Goal: Transaction & Acquisition: Purchase product/service

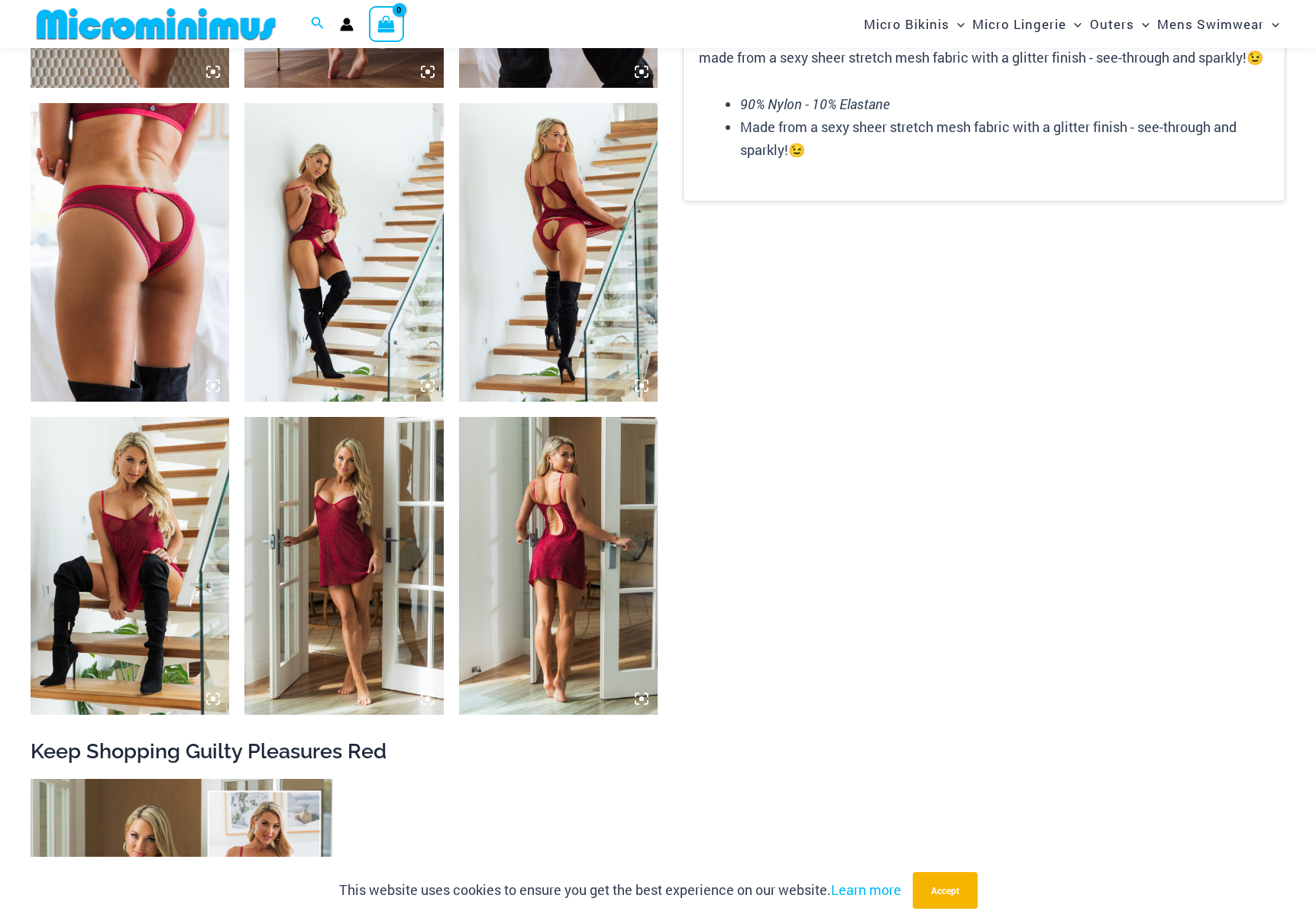
scroll to position [2012, 0]
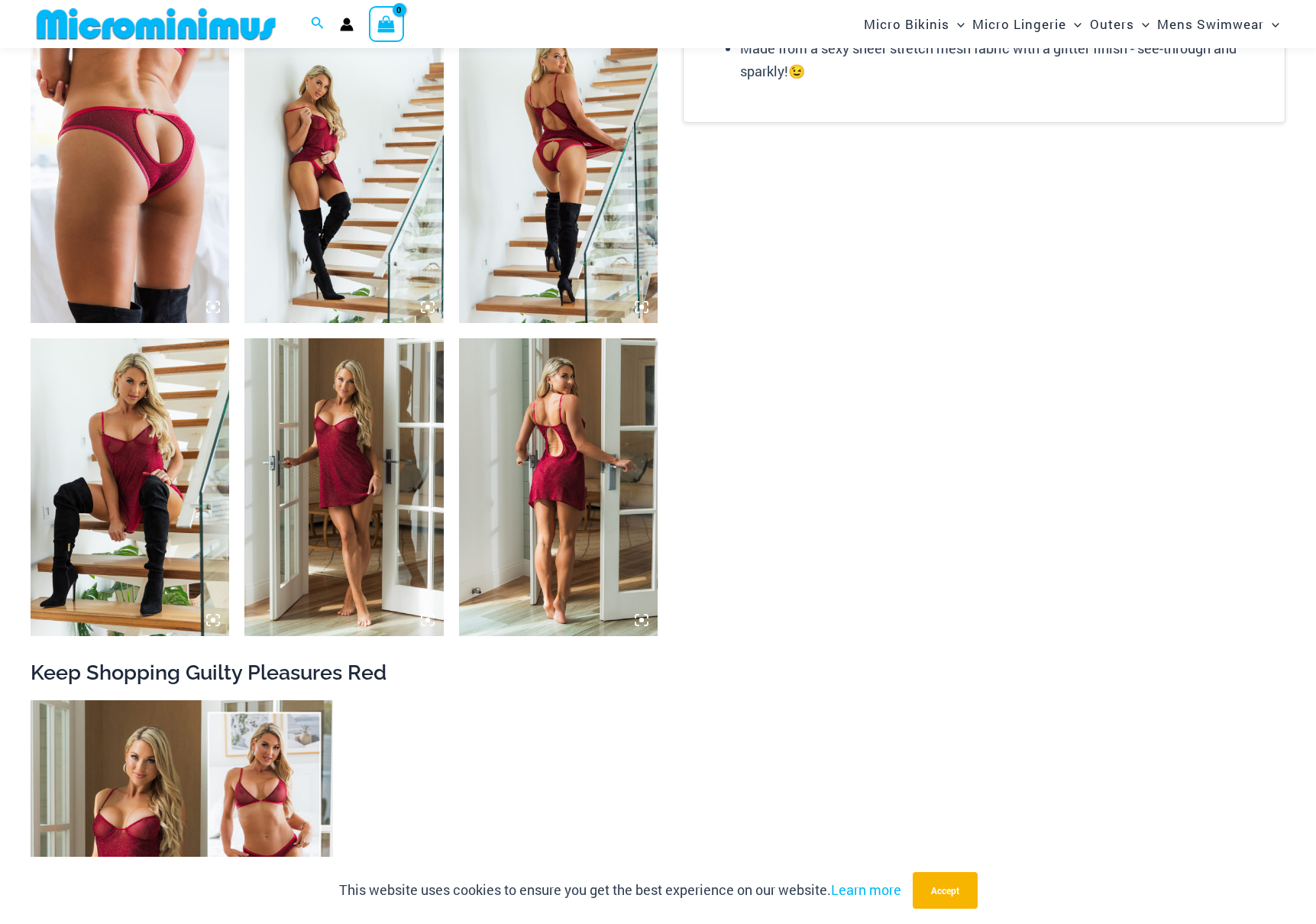
click at [119, 26] on img at bounding box center [157, 25] width 251 height 35
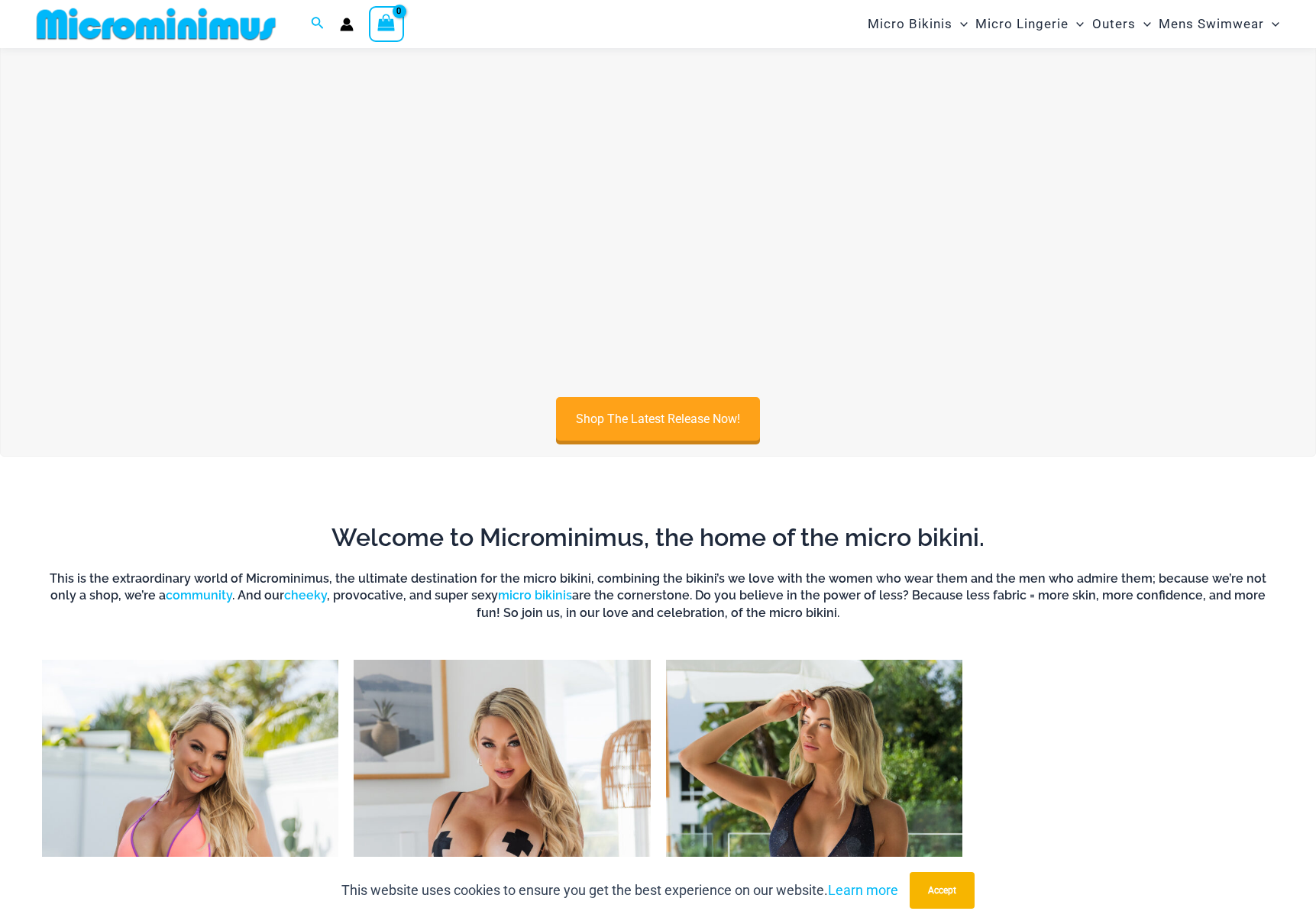
scroll to position [410, 0]
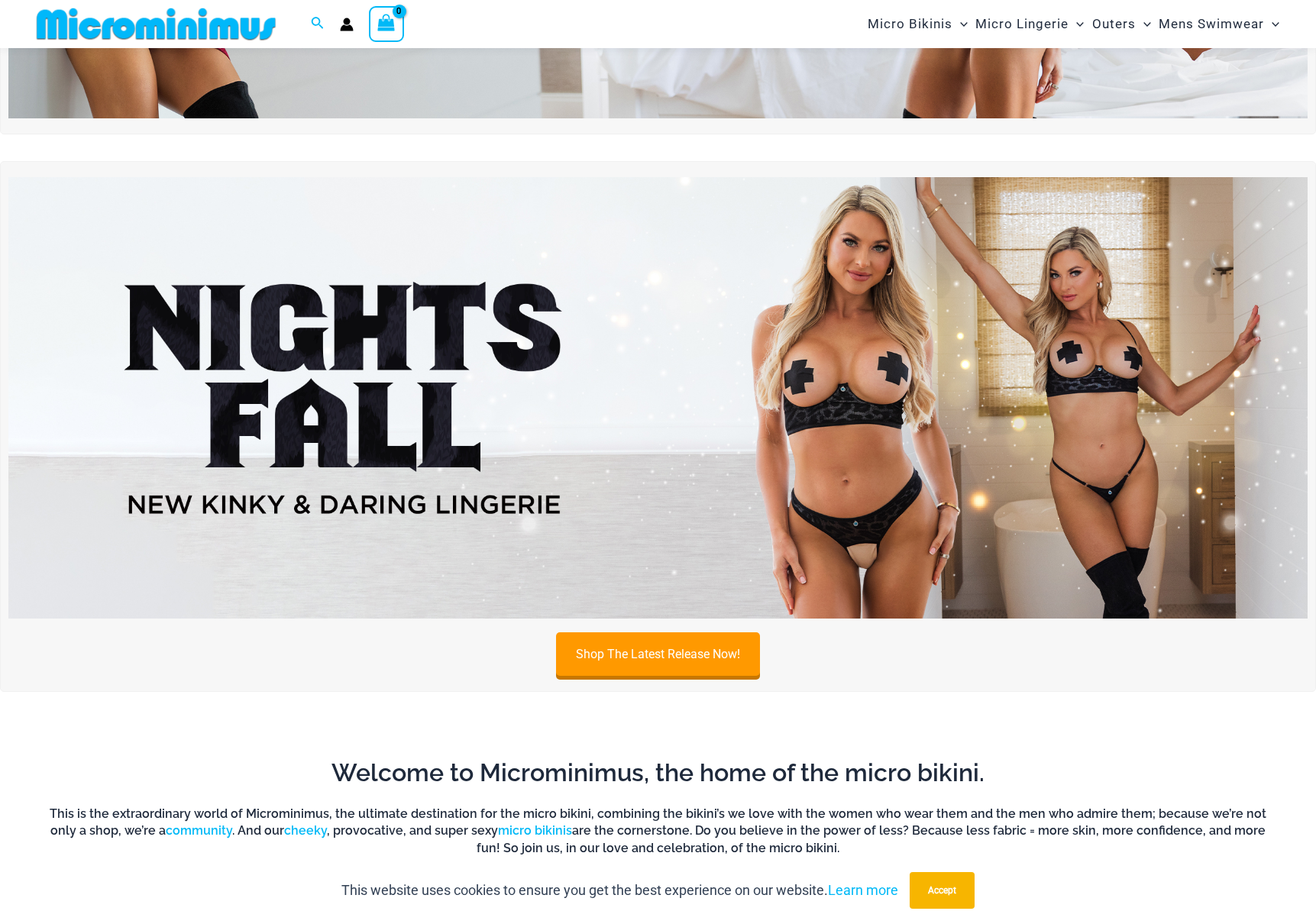
click at [789, 381] on img at bounding box center [658, 398] width 1300 height 442
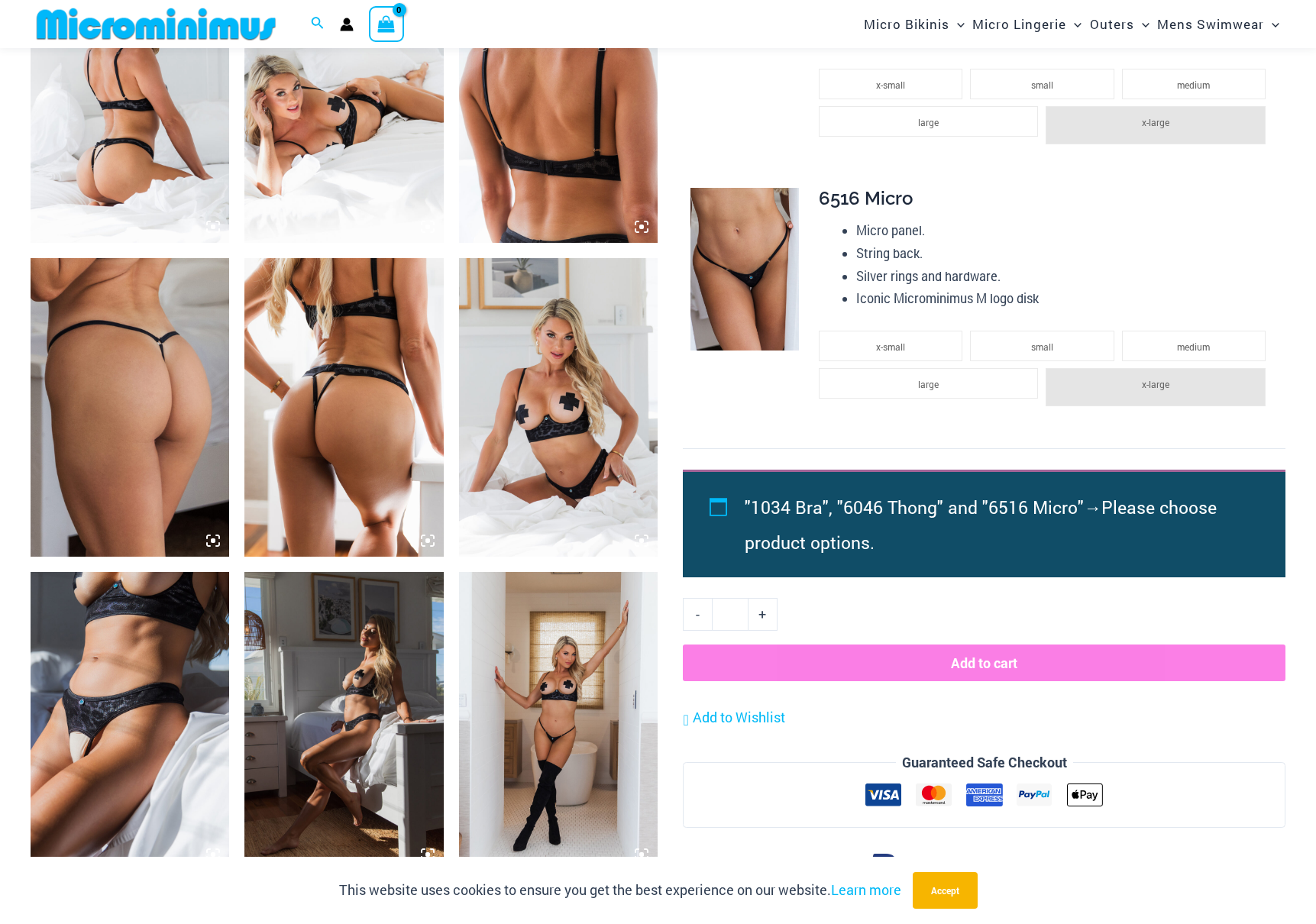
scroll to position [1230, 0]
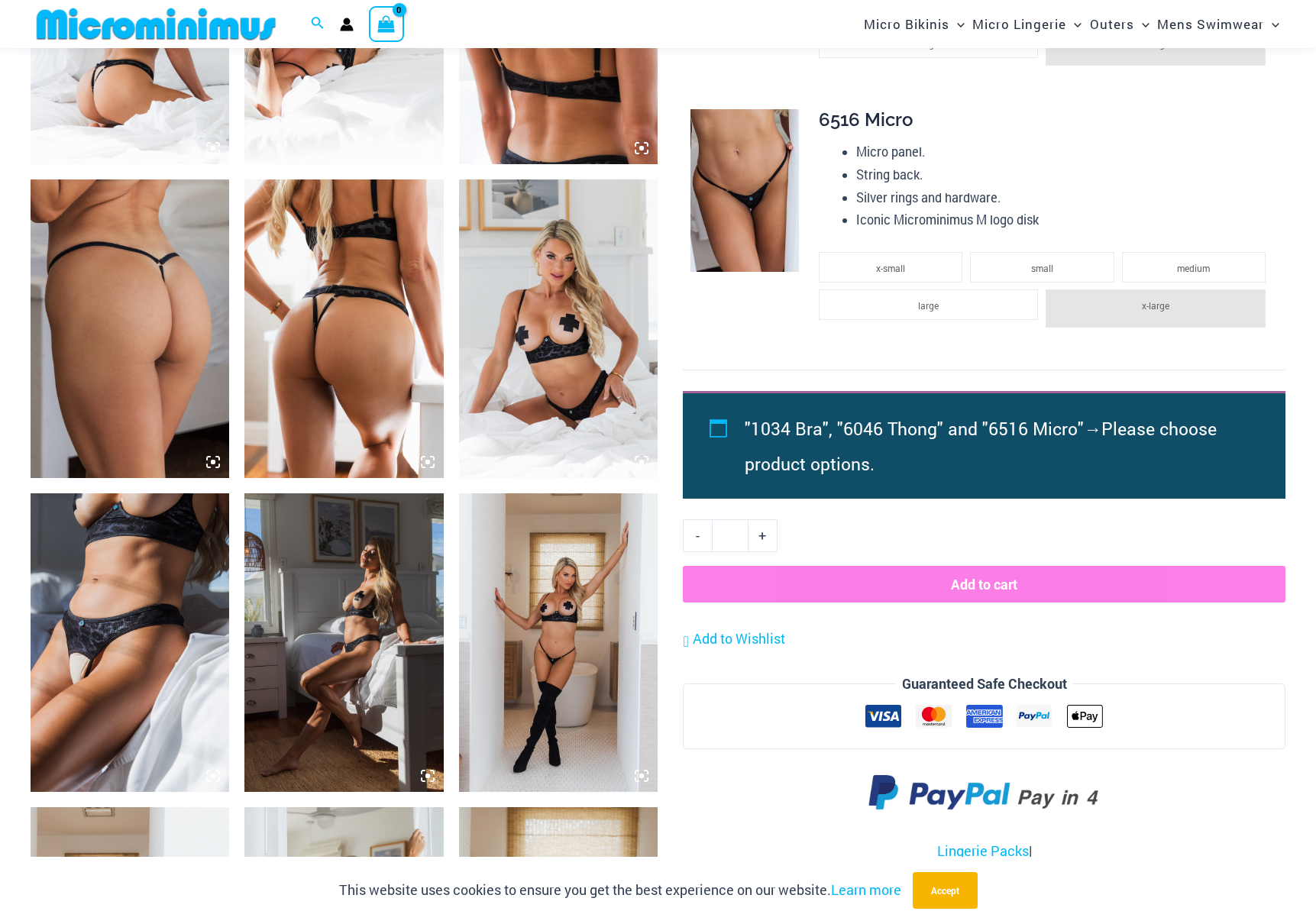
click at [140, 608] on img at bounding box center [130, 643] width 199 height 299
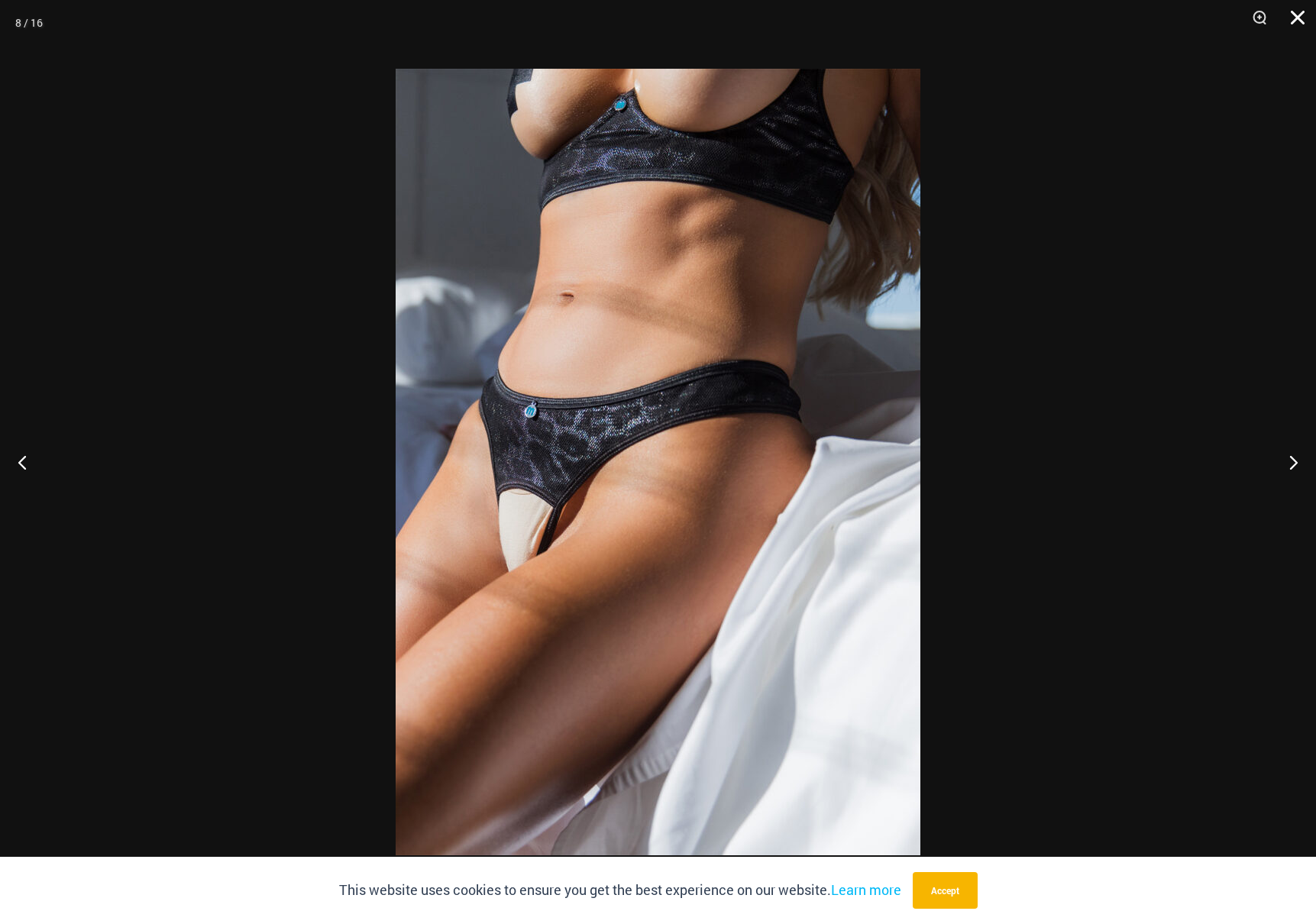
click at [1302, 13] on button "Close" at bounding box center [1292, 23] width 38 height 46
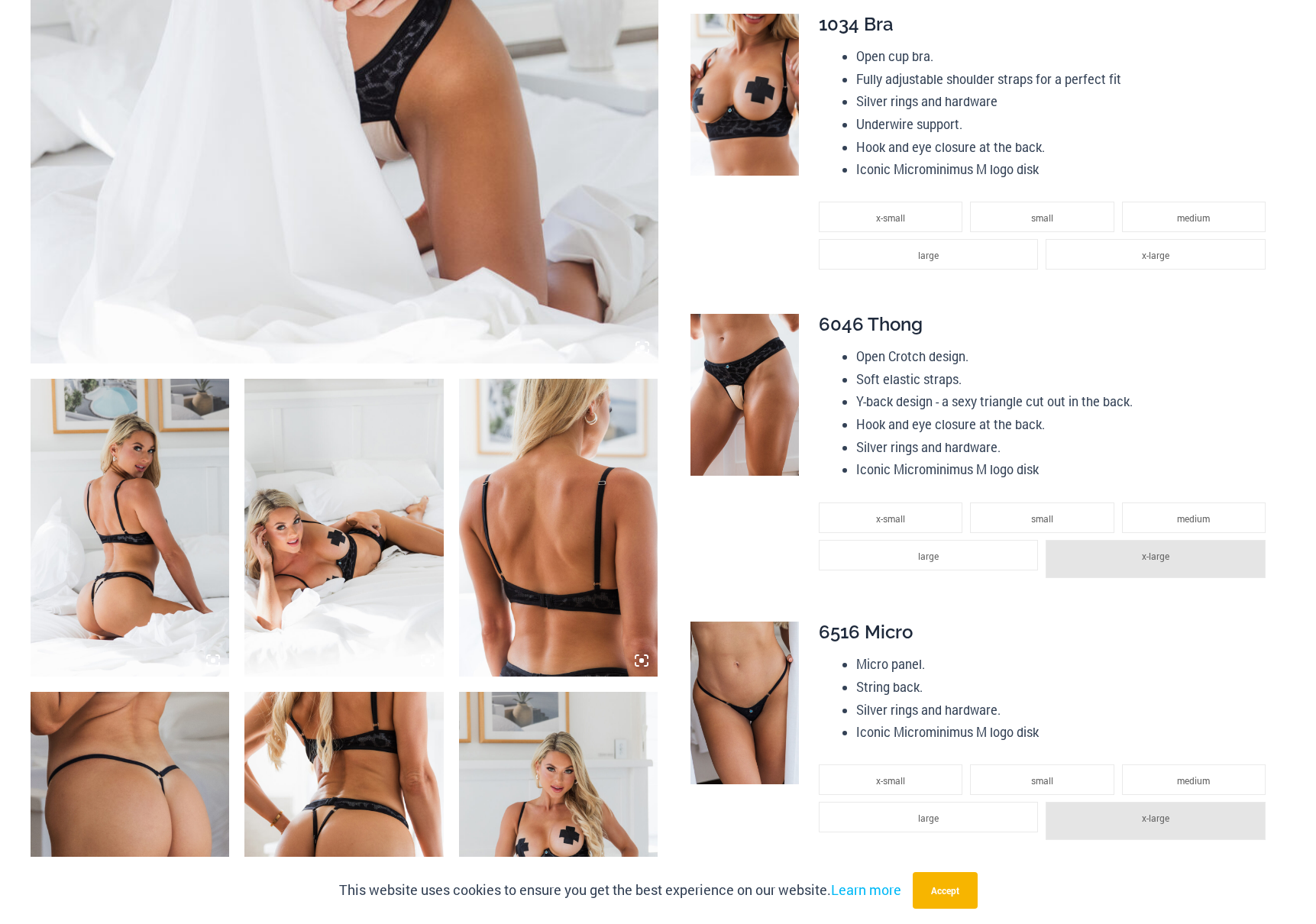
scroll to position [0, 0]
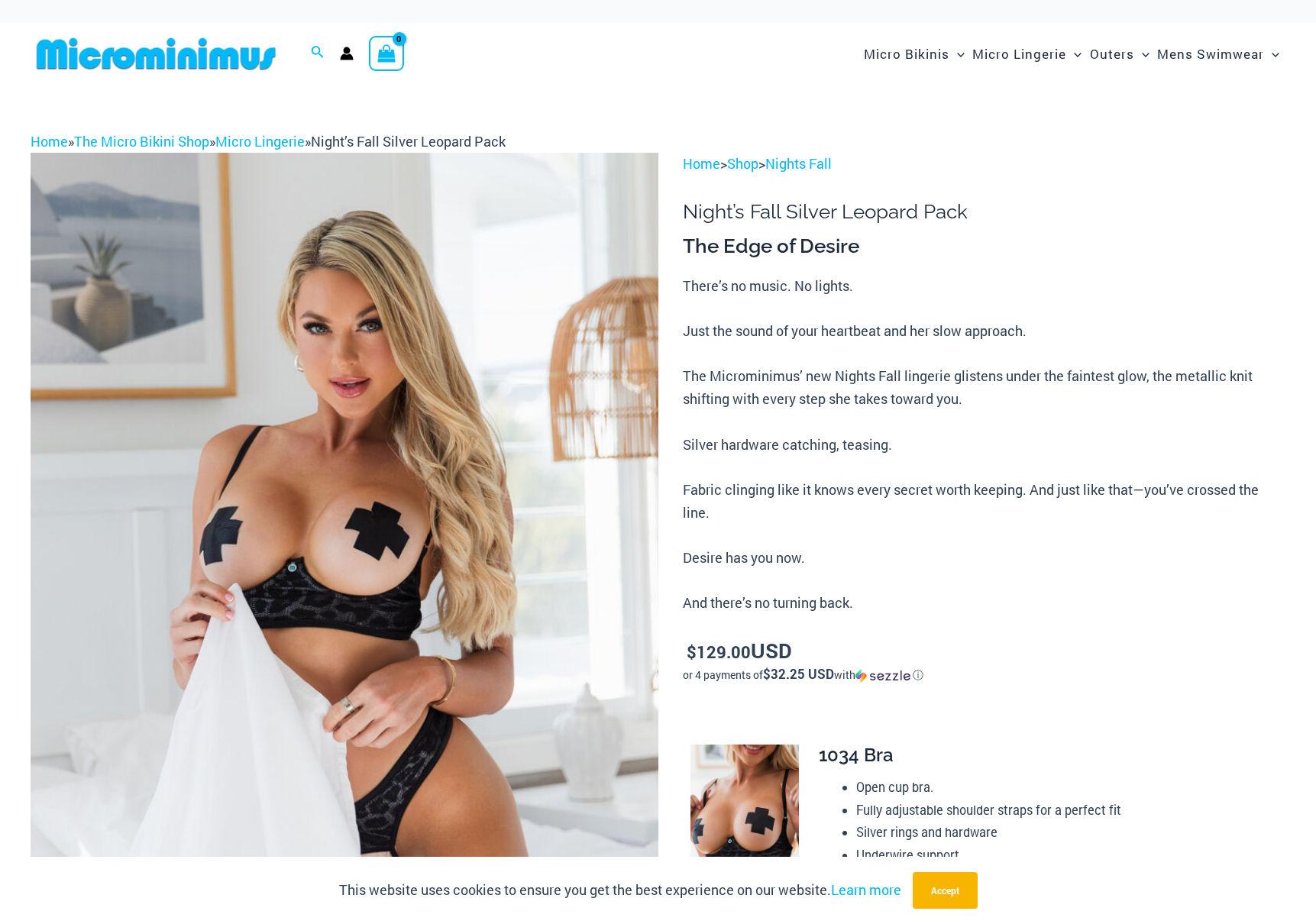
click at [168, 59] on img at bounding box center [157, 54] width 251 height 35
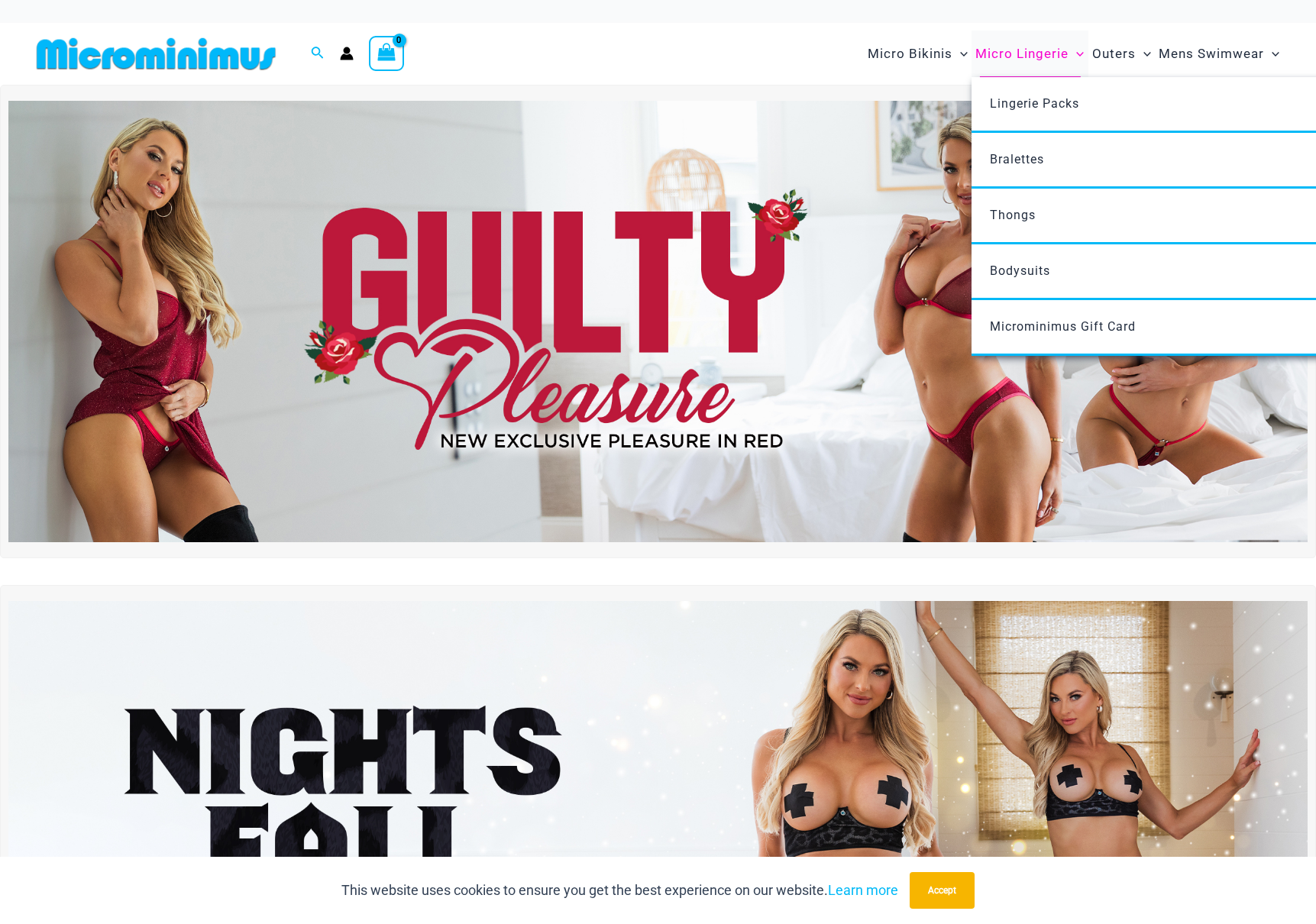
click at [1031, 59] on span "Micro Lingerie" at bounding box center [1022, 54] width 93 height 39
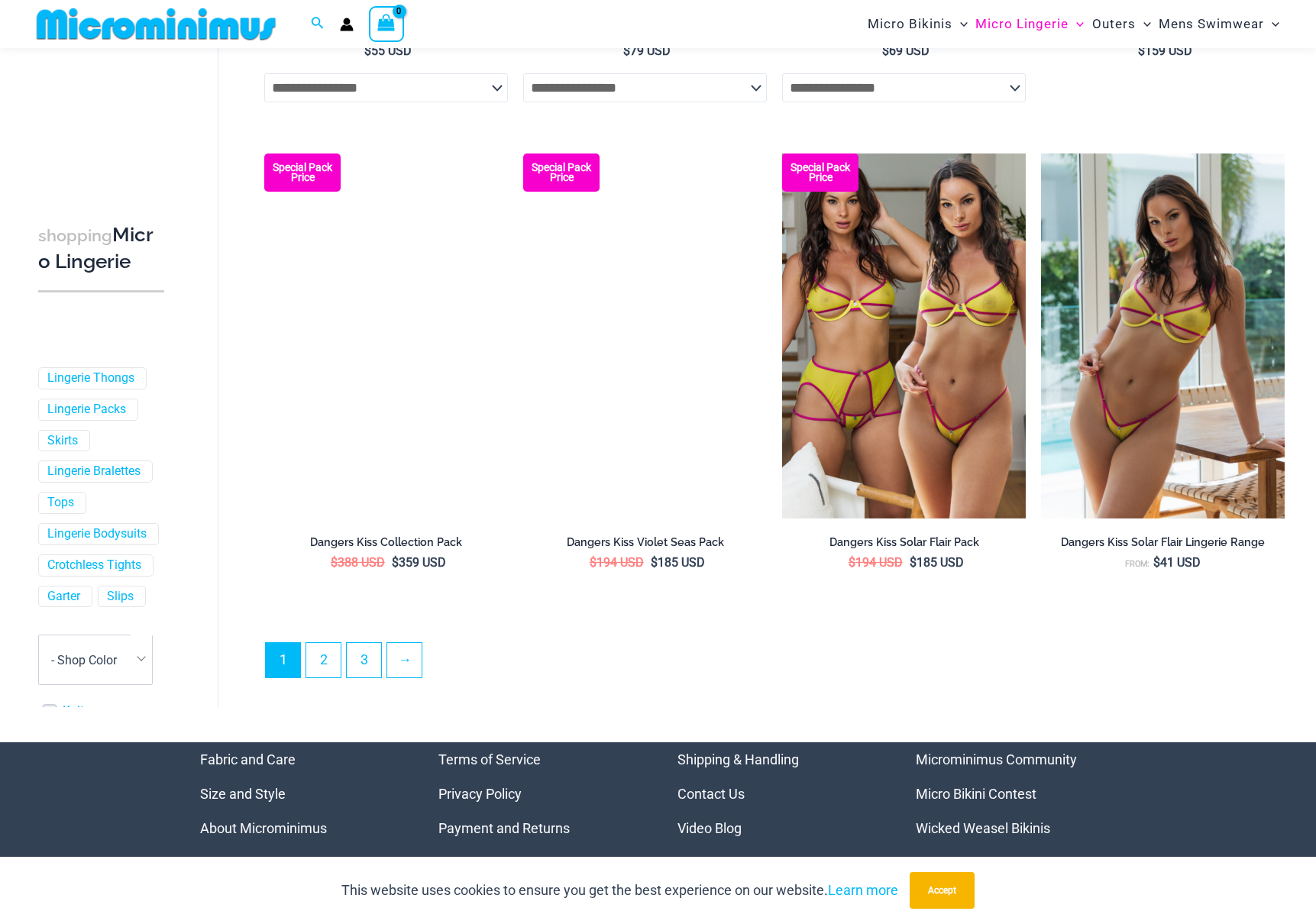
scroll to position [3860, 0]
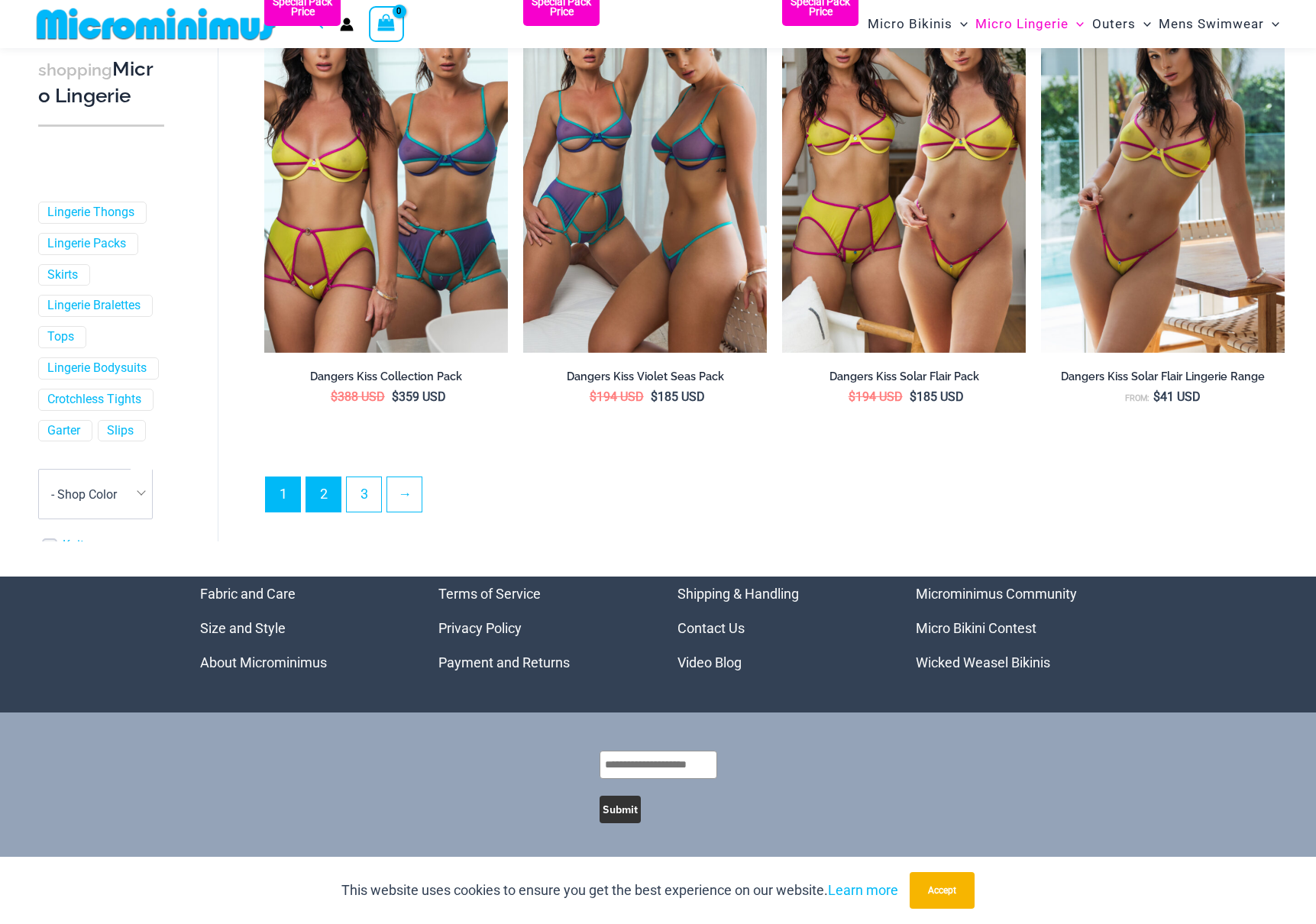
click at [328, 496] on link "2" at bounding box center [323, 494] width 35 height 35
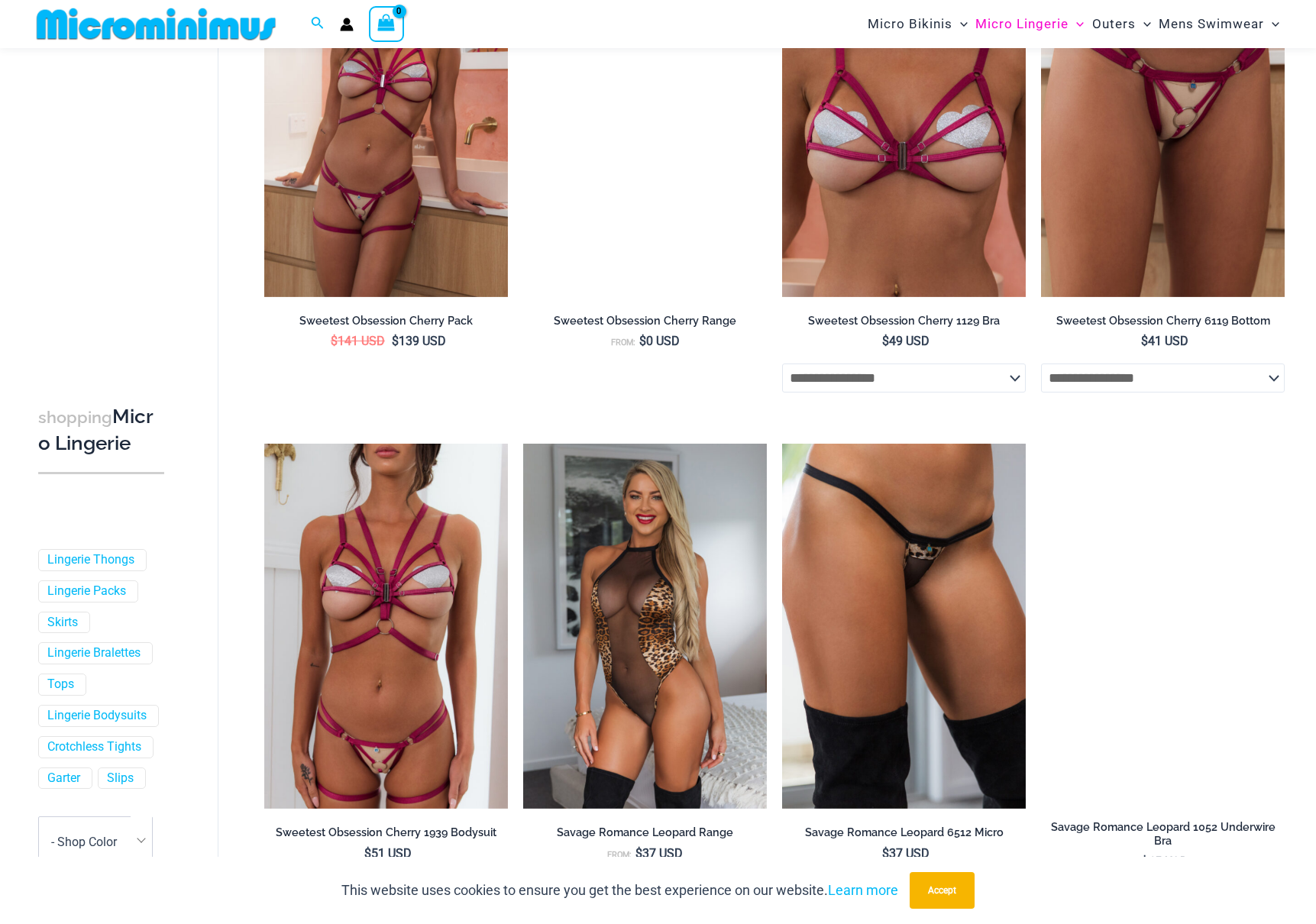
scroll to position [3630, 0]
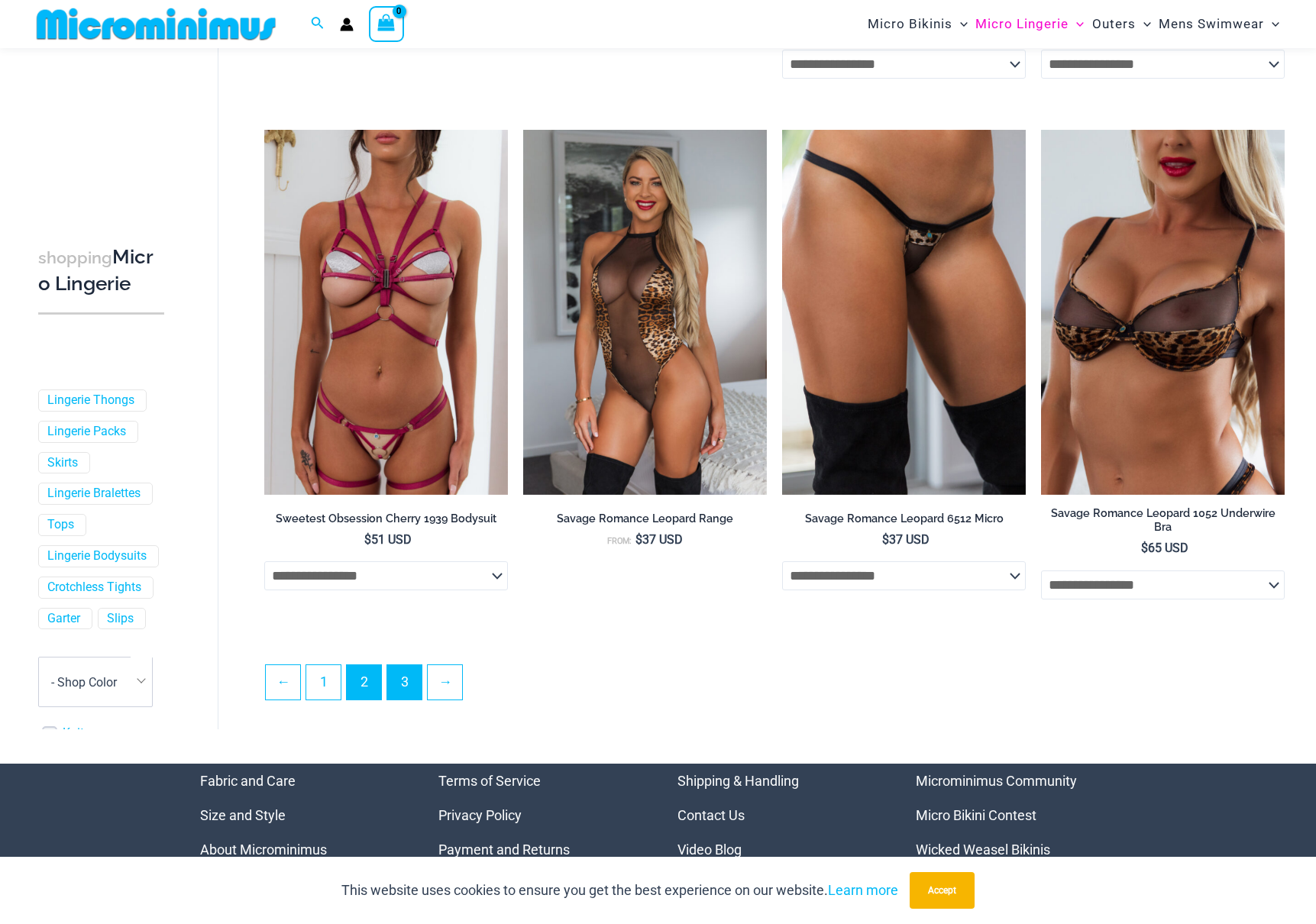
click at [412, 680] on link "3" at bounding box center [404, 683] width 35 height 35
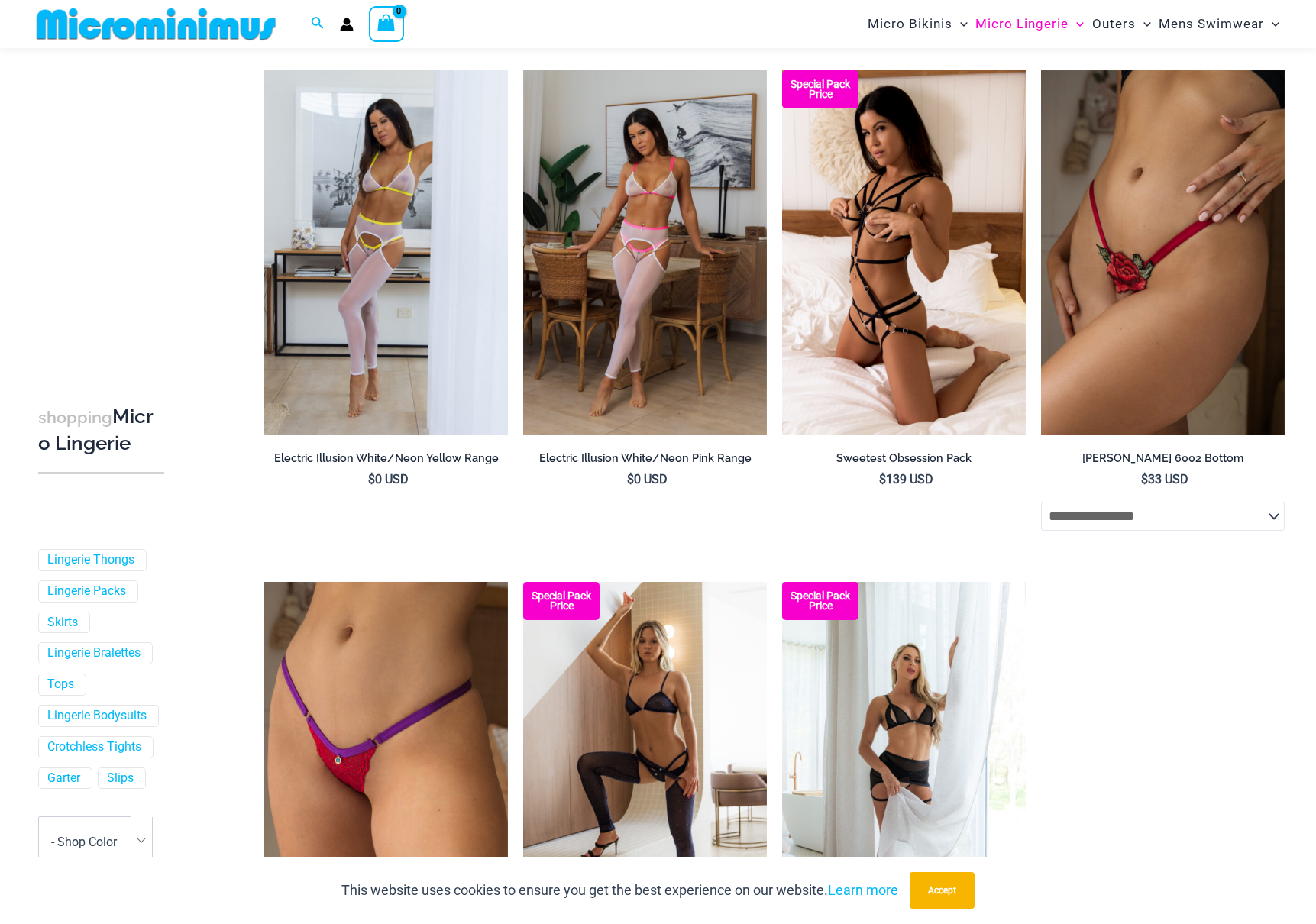
scroll to position [418, 0]
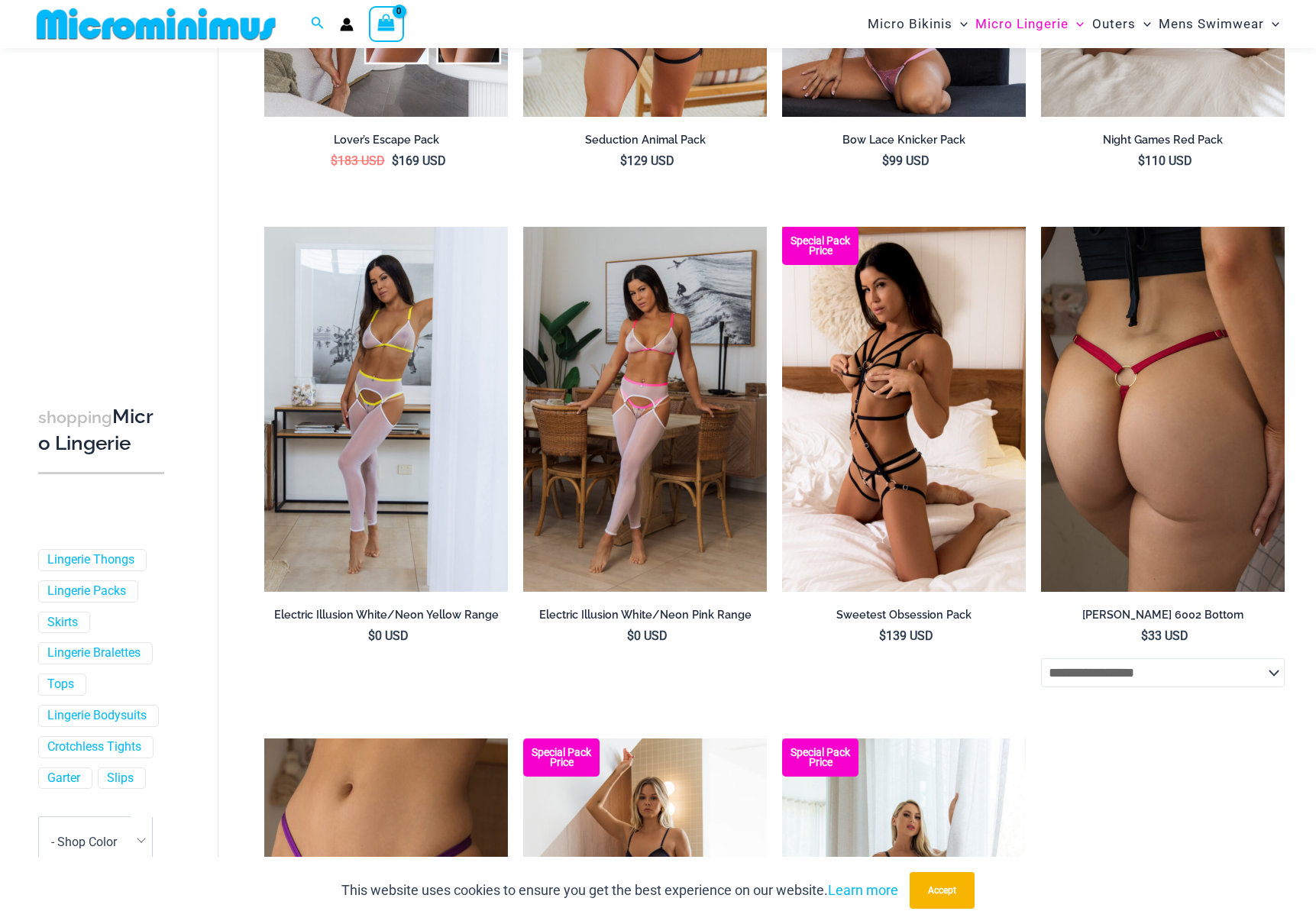
click at [1176, 421] on img at bounding box center [1163, 409] width 244 height 365
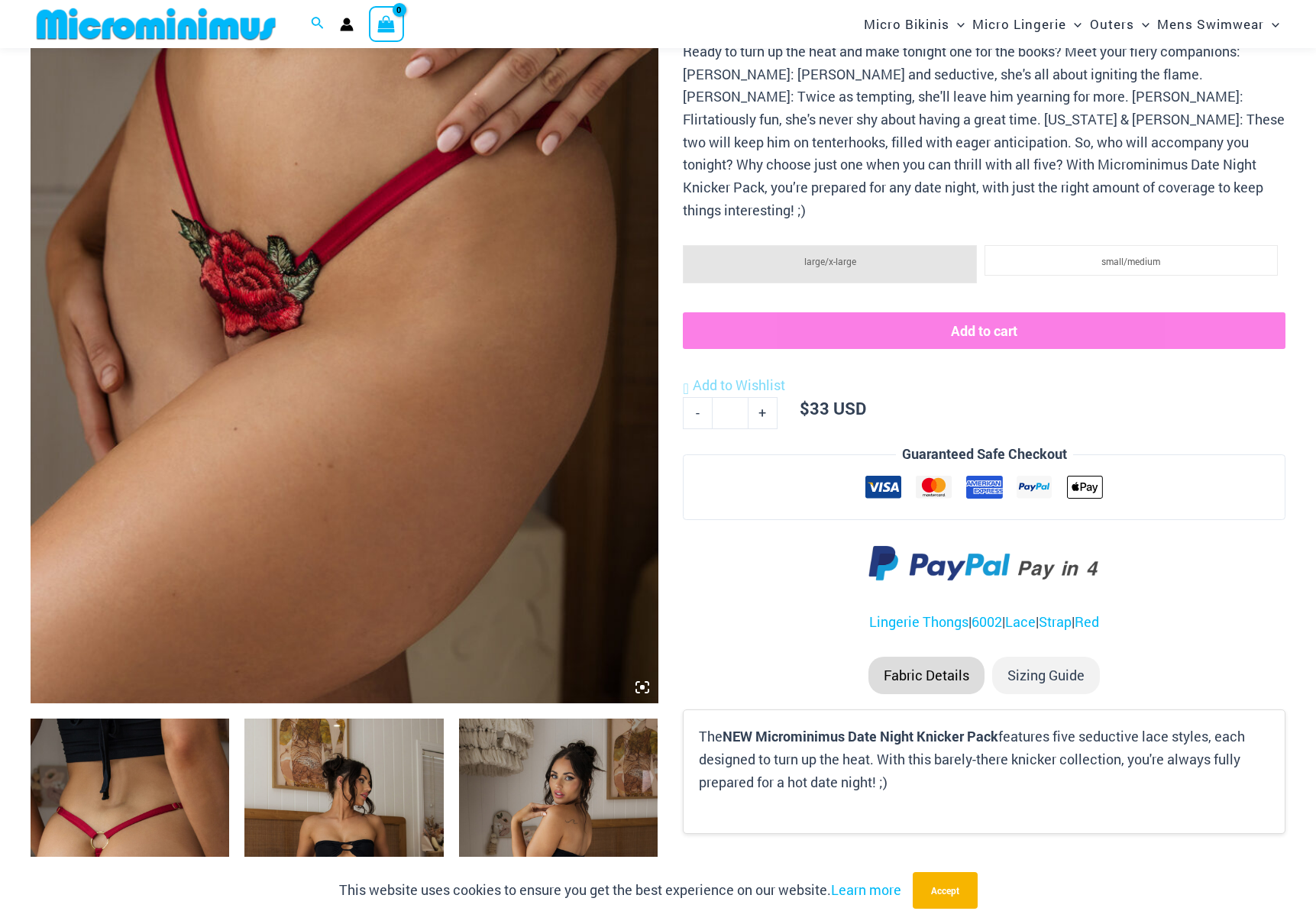
scroll to position [717, 0]
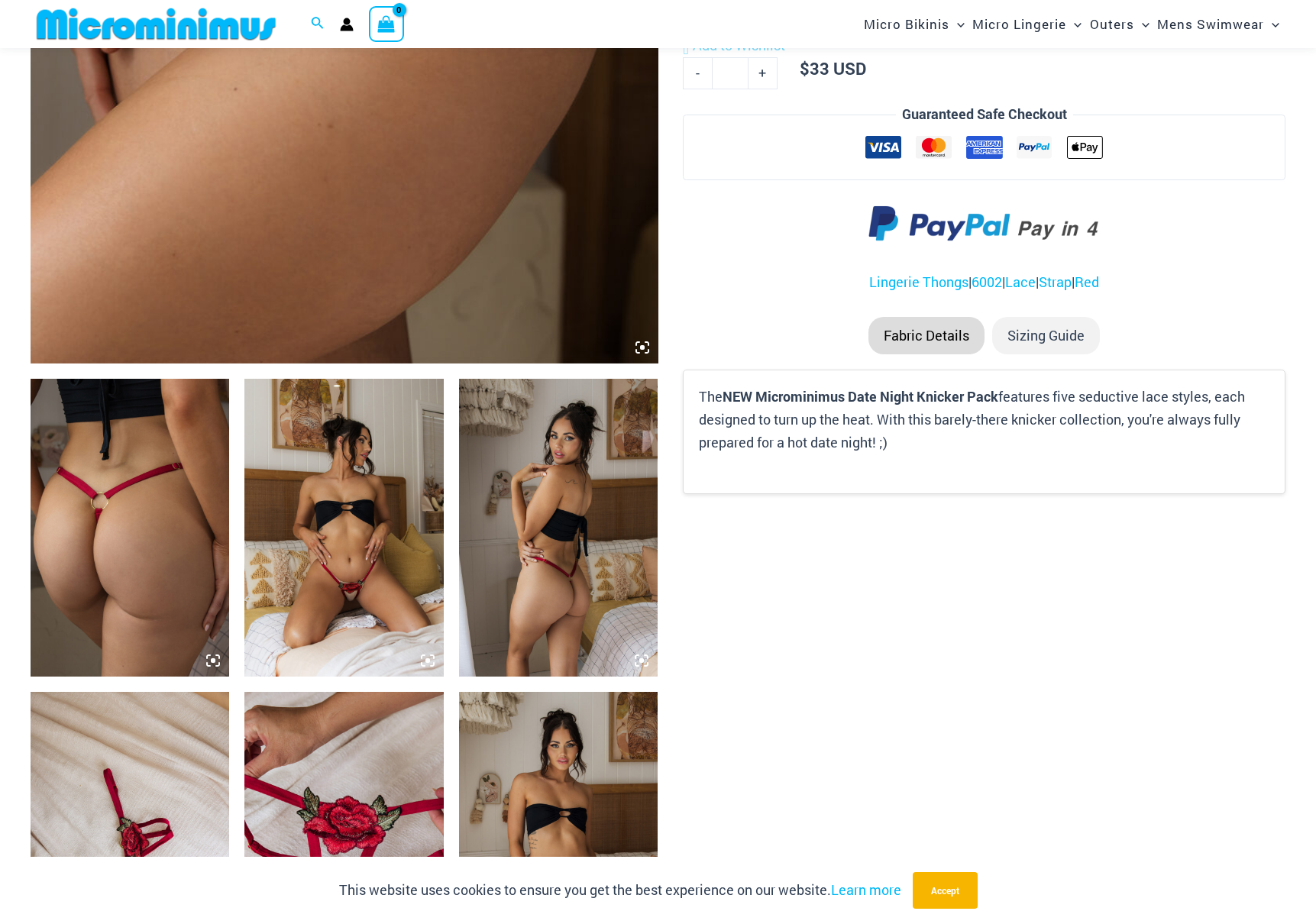
click at [158, 523] on img at bounding box center [130, 528] width 199 height 299
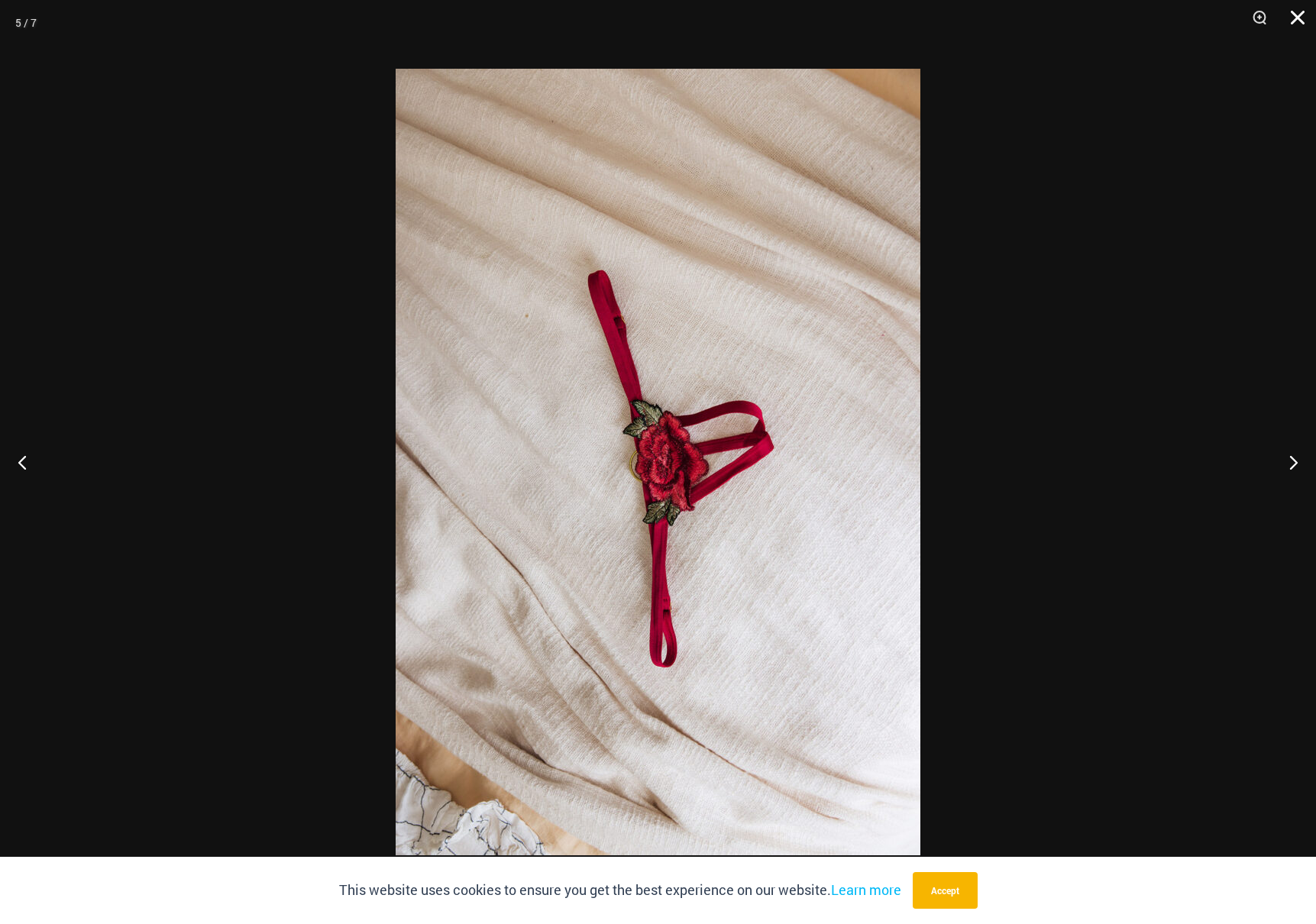
click at [1307, 15] on button "Close" at bounding box center [1292, 23] width 38 height 46
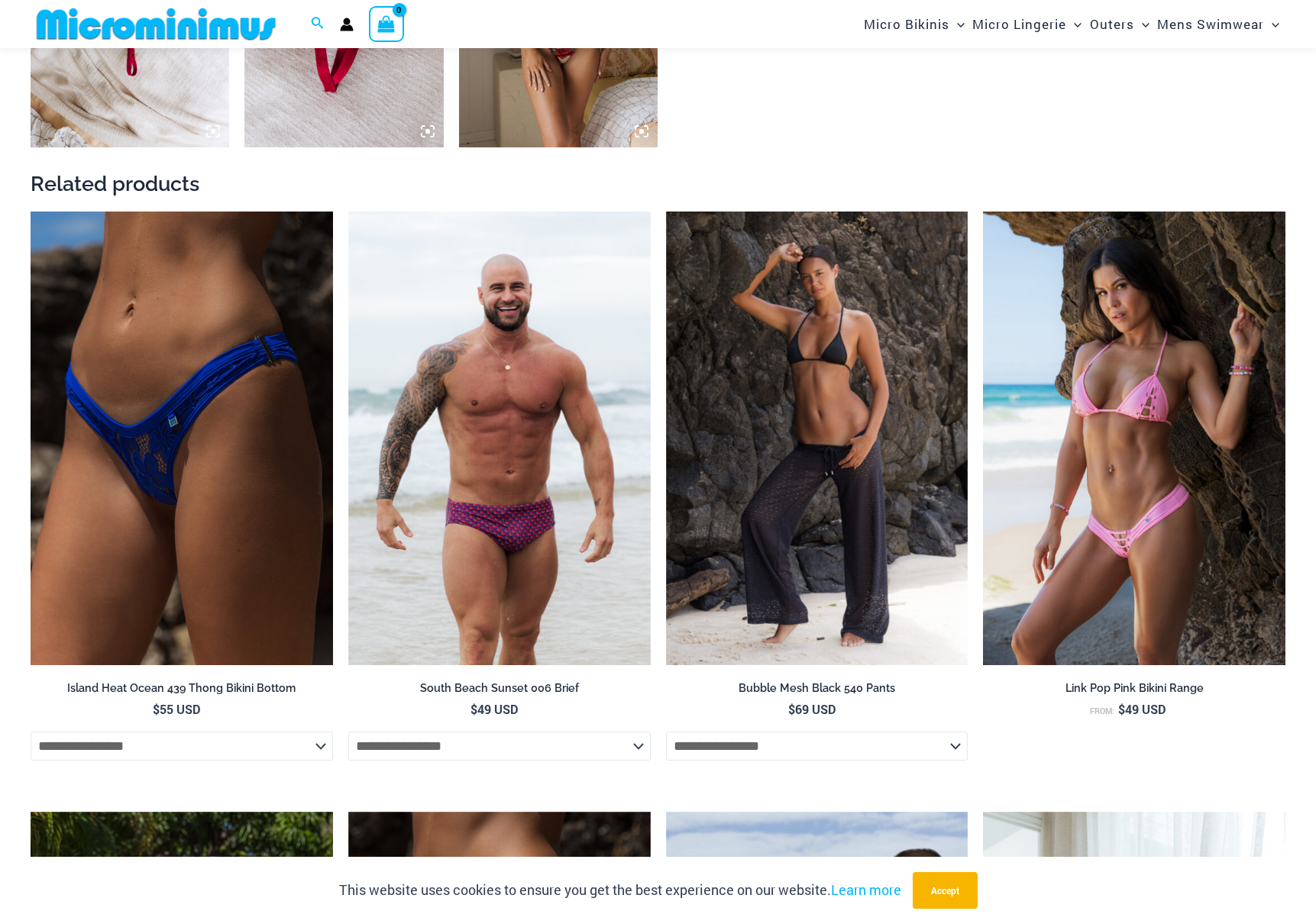
scroll to position [1639, 0]
